Goal: Find specific page/section: Find specific page/section

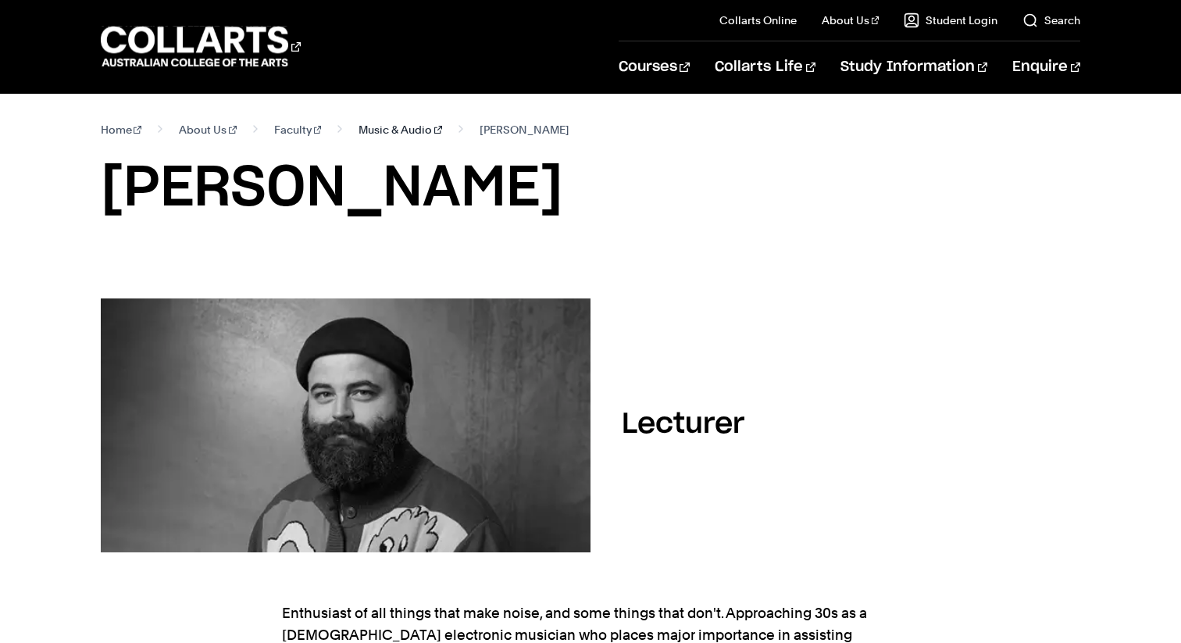
click at [370, 131] on link "Music & Audio" at bounding box center [401, 130] width 84 height 22
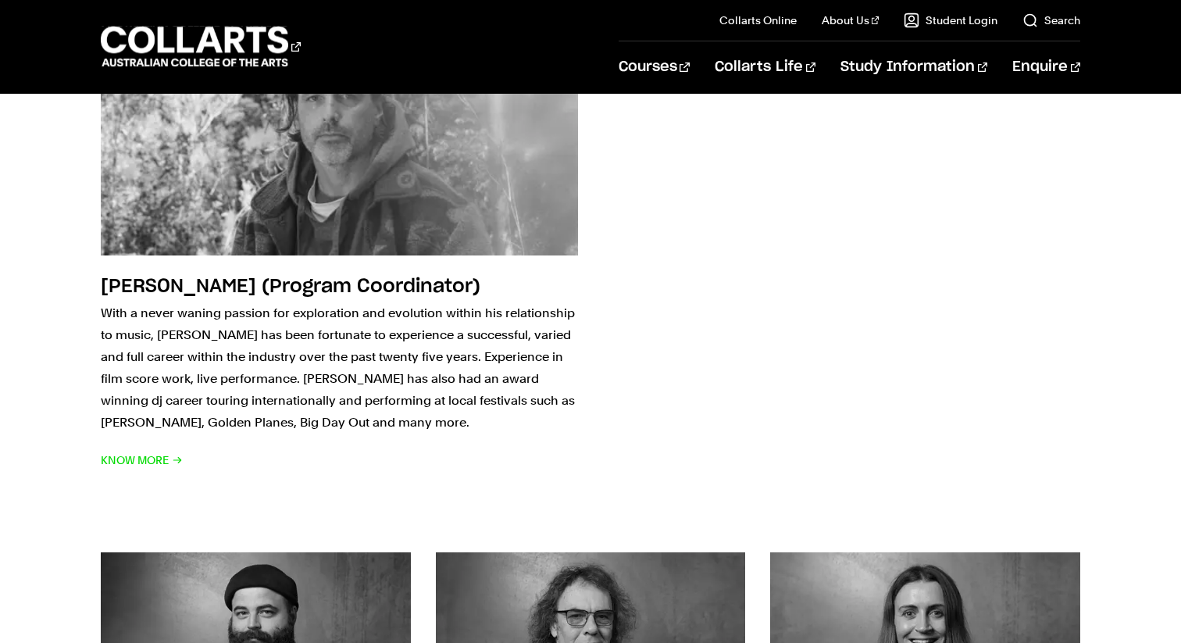
scroll to position [4004, 0]
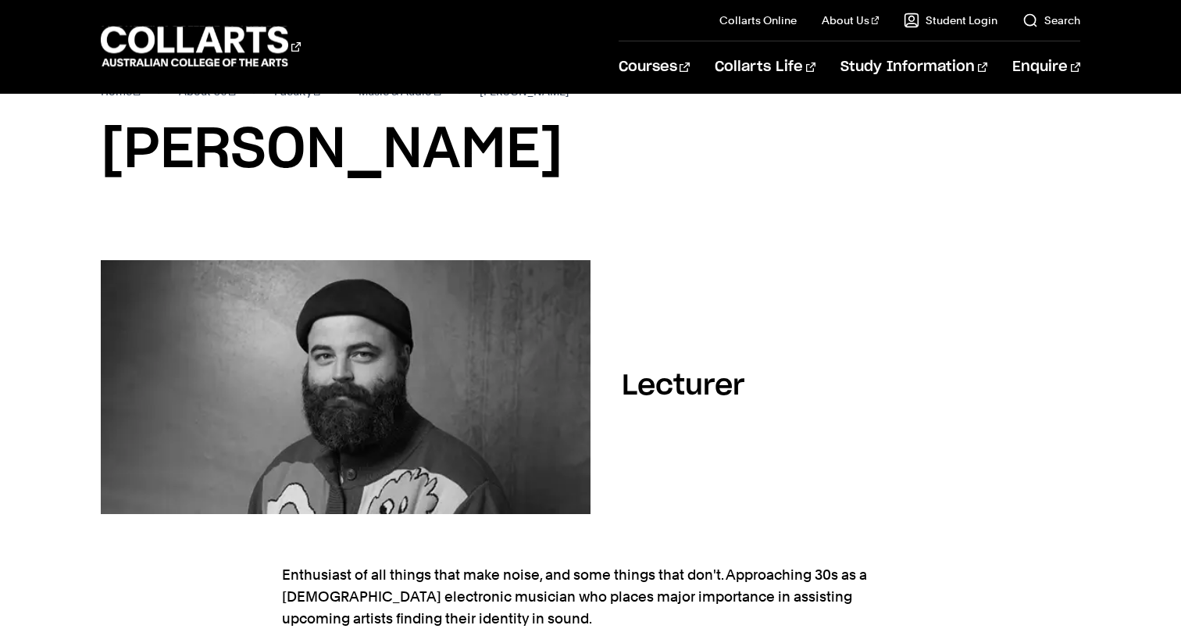
scroll to position [22, 0]
